Goal: Task Accomplishment & Management: Complete application form

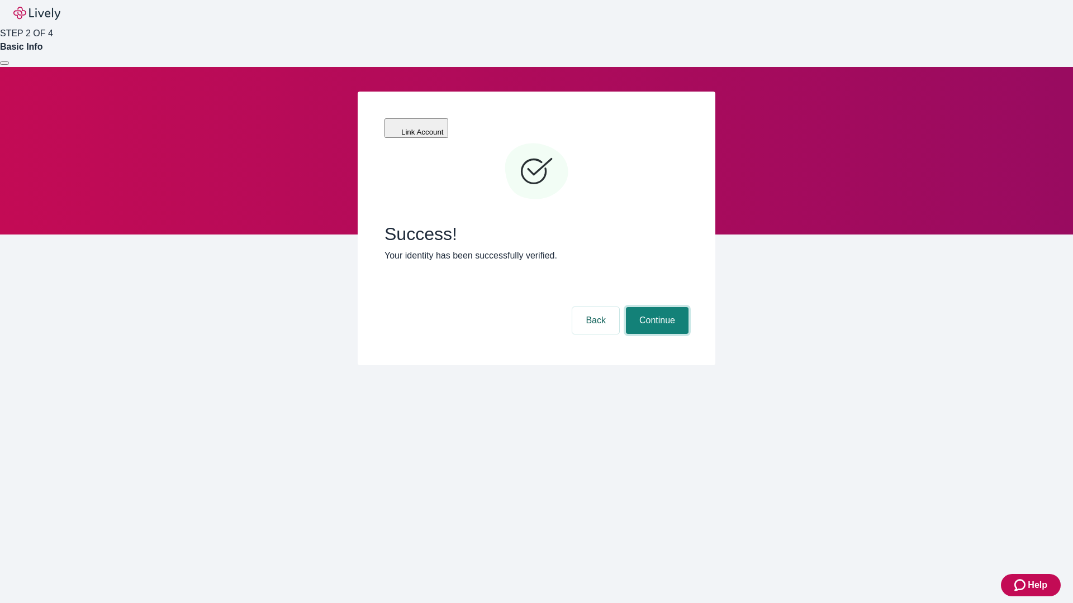
click at [655, 307] on button "Continue" at bounding box center [657, 320] width 63 height 27
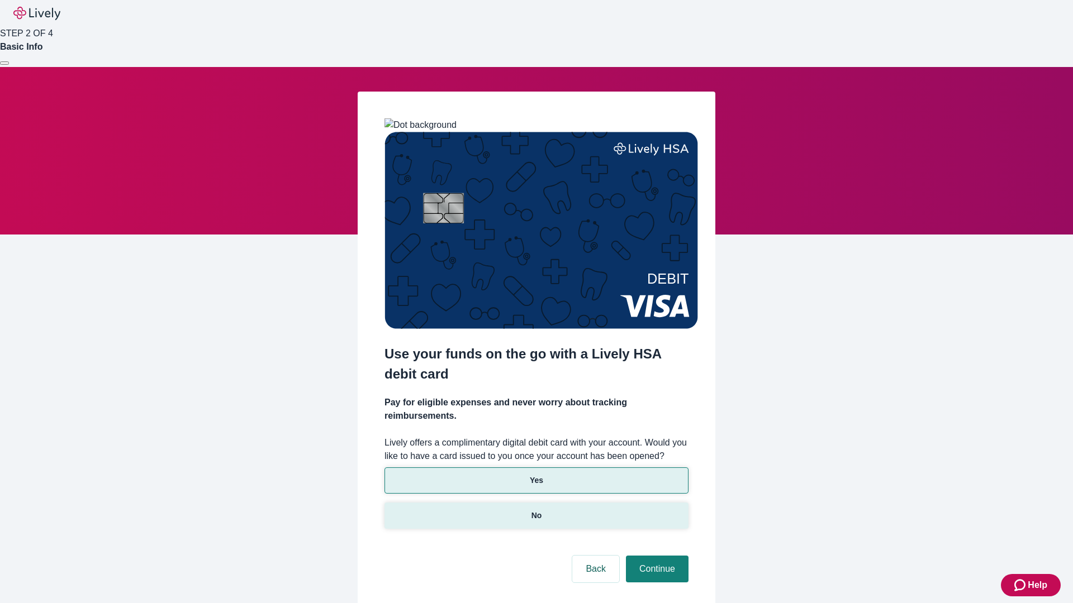
click at [536, 510] on p "No" at bounding box center [536, 516] width 11 height 12
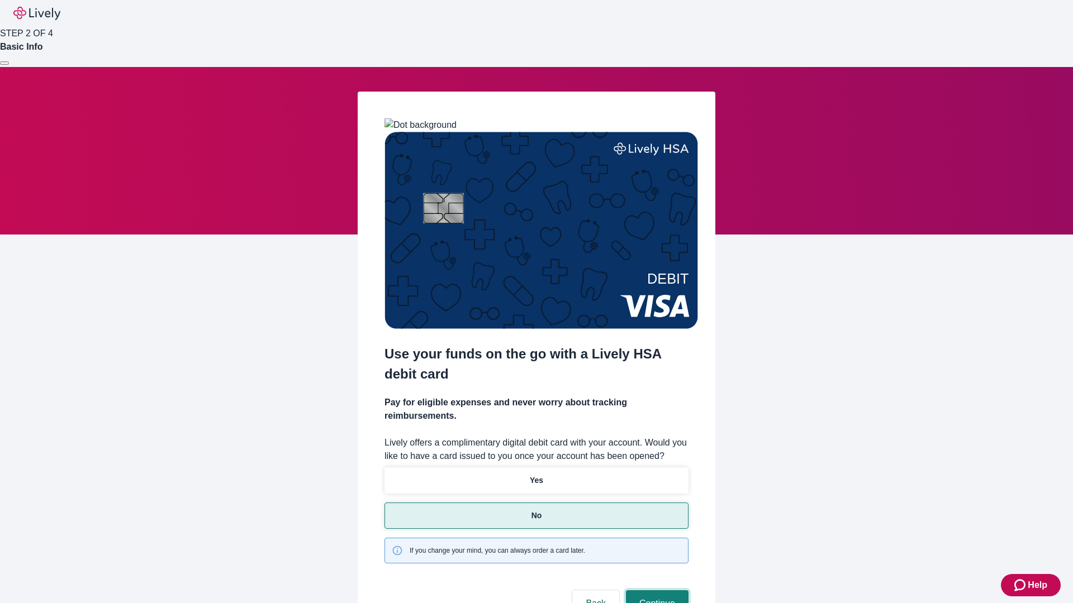
click at [655, 590] on button "Continue" at bounding box center [657, 603] width 63 height 27
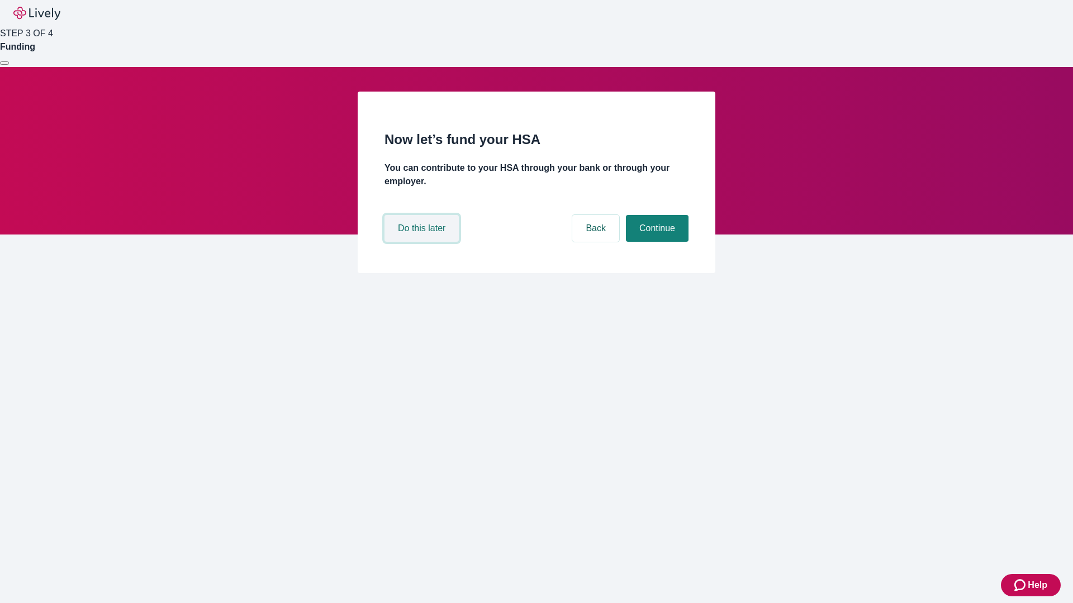
click at [423, 242] on button "Do this later" at bounding box center [421, 228] width 74 height 27
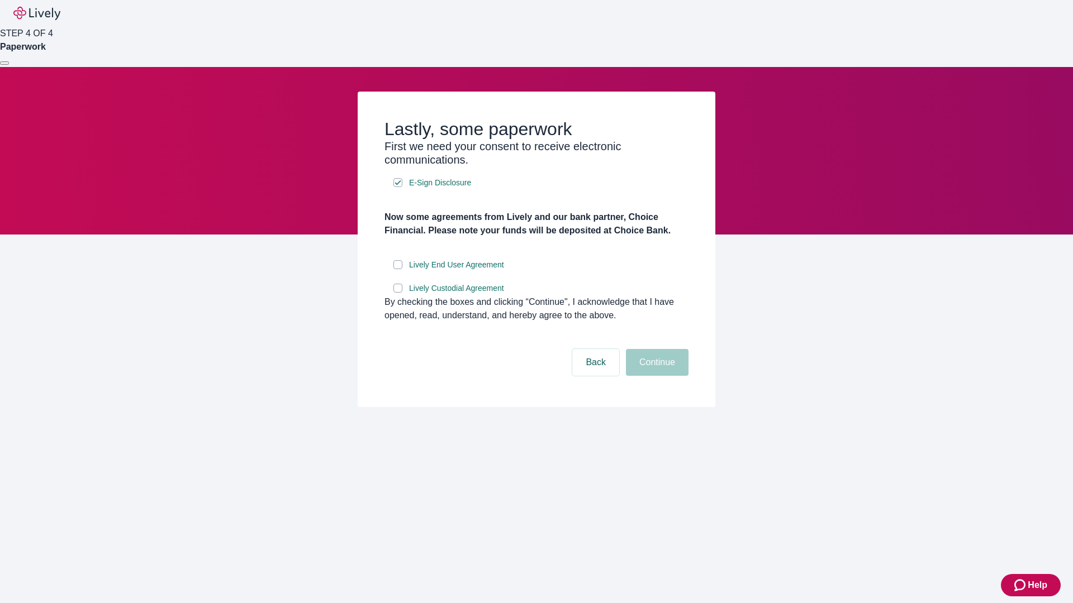
click at [398, 269] on input "Lively End User Agreement" at bounding box center [397, 264] width 9 height 9
checkbox input "true"
click at [398, 293] on input "Lively Custodial Agreement" at bounding box center [397, 288] width 9 height 9
checkbox input "true"
click at [655, 376] on button "Continue" at bounding box center [657, 362] width 63 height 27
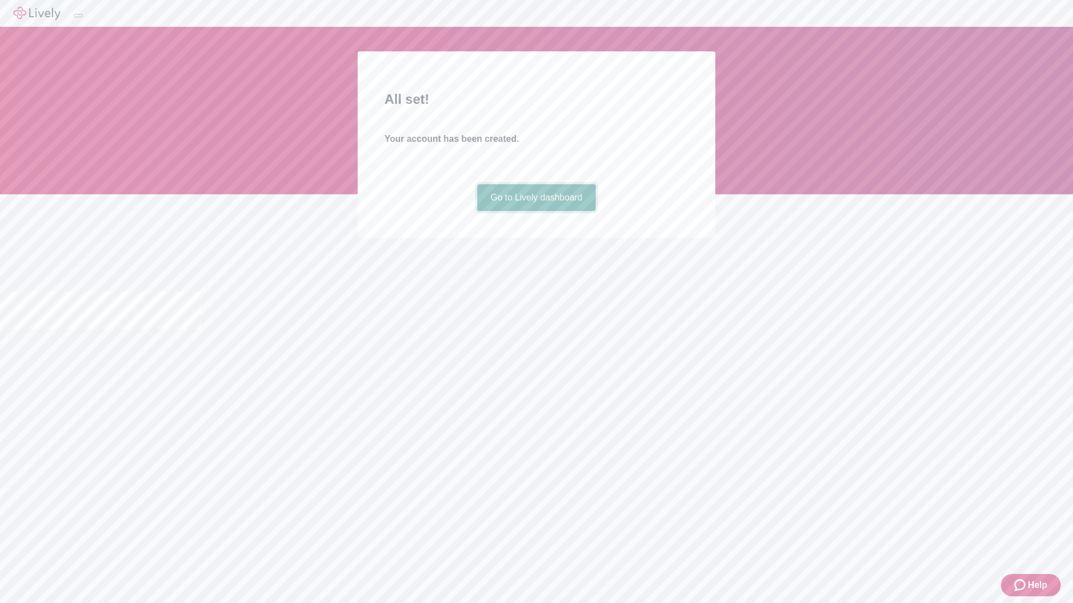
click at [536, 211] on link "Go to Lively dashboard" at bounding box center [536, 197] width 119 height 27
